Goal: Information Seeking & Learning: Learn about a topic

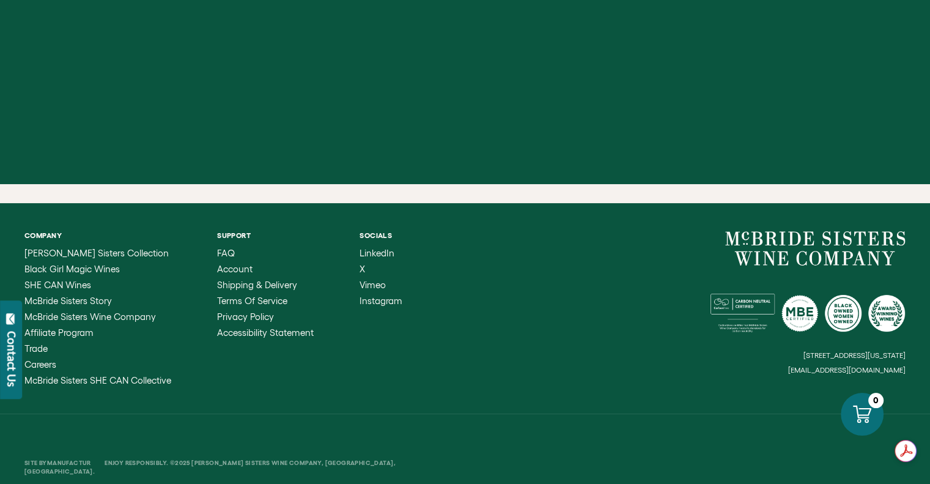
scroll to position [4870, 0]
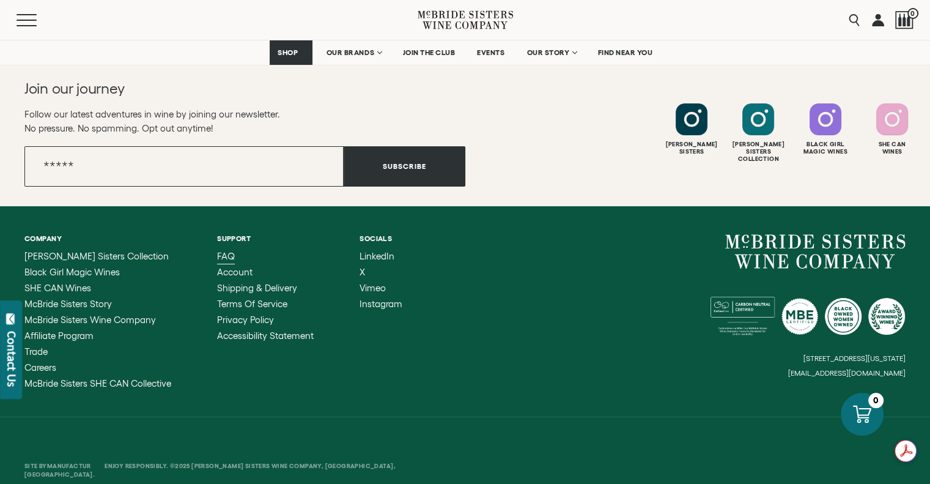
click at [227, 251] on span "FAQ" at bounding box center [226, 256] width 18 height 10
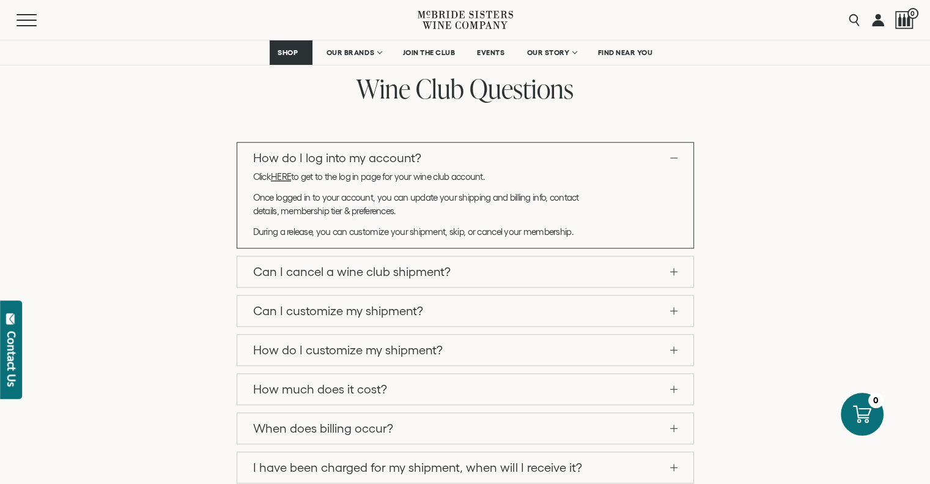
scroll to position [1052, 0]
